Goal: Task Accomplishment & Management: Manage account settings

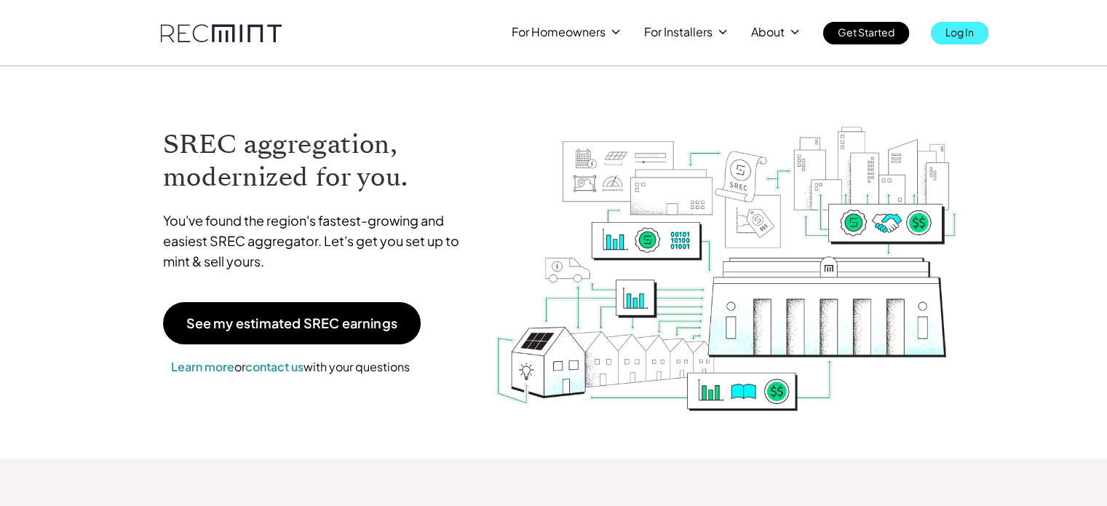
click at [965, 34] on p "Log In" at bounding box center [960, 32] width 28 height 20
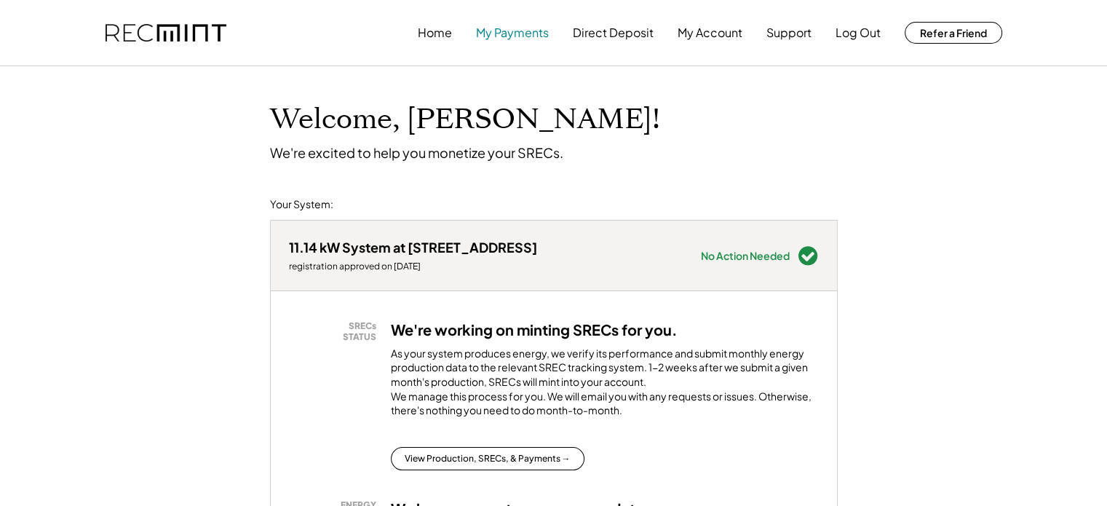
click at [526, 33] on button "My Payments" at bounding box center [512, 32] width 73 height 29
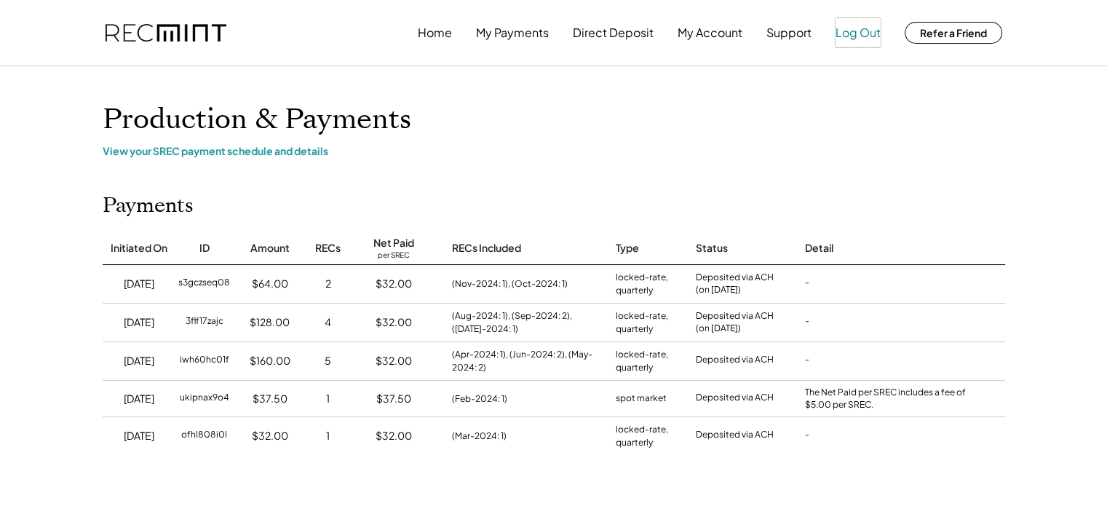
click at [855, 36] on button "Log Out" at bounding box center [858, 32] width 45 height 29
